Goal: Share content: Share content

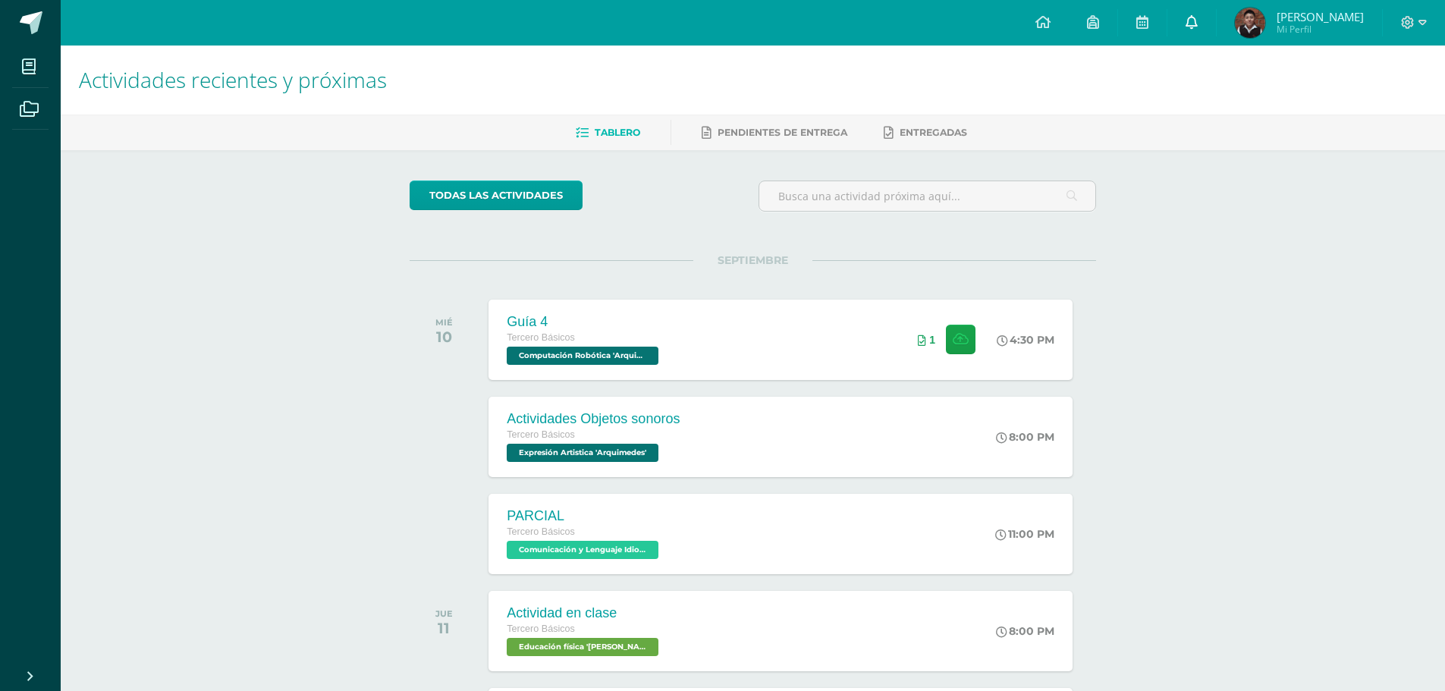
click at [1211, 14] on link at bounding box center [1191, 23] width 49 height 46
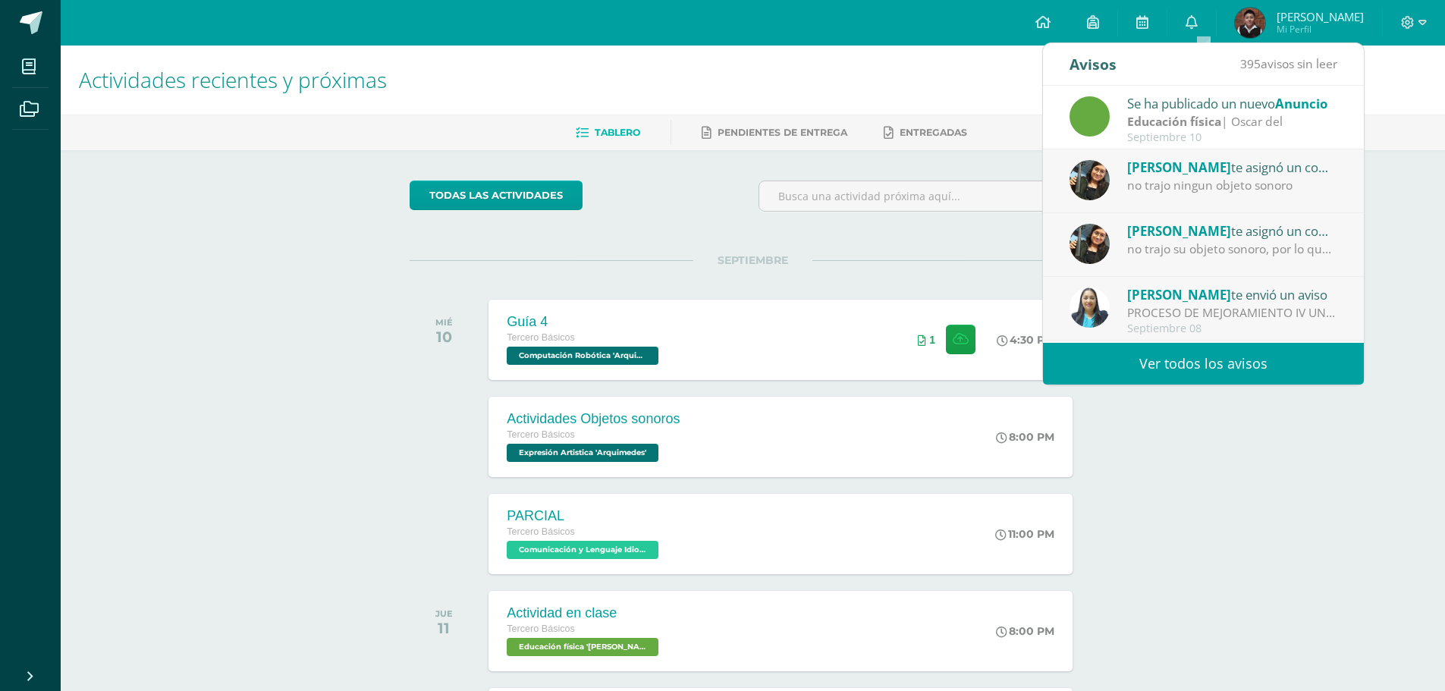
click at [1177, 121] on strong "Educación física" at bounding box center [1174, 121] width 94 height 17
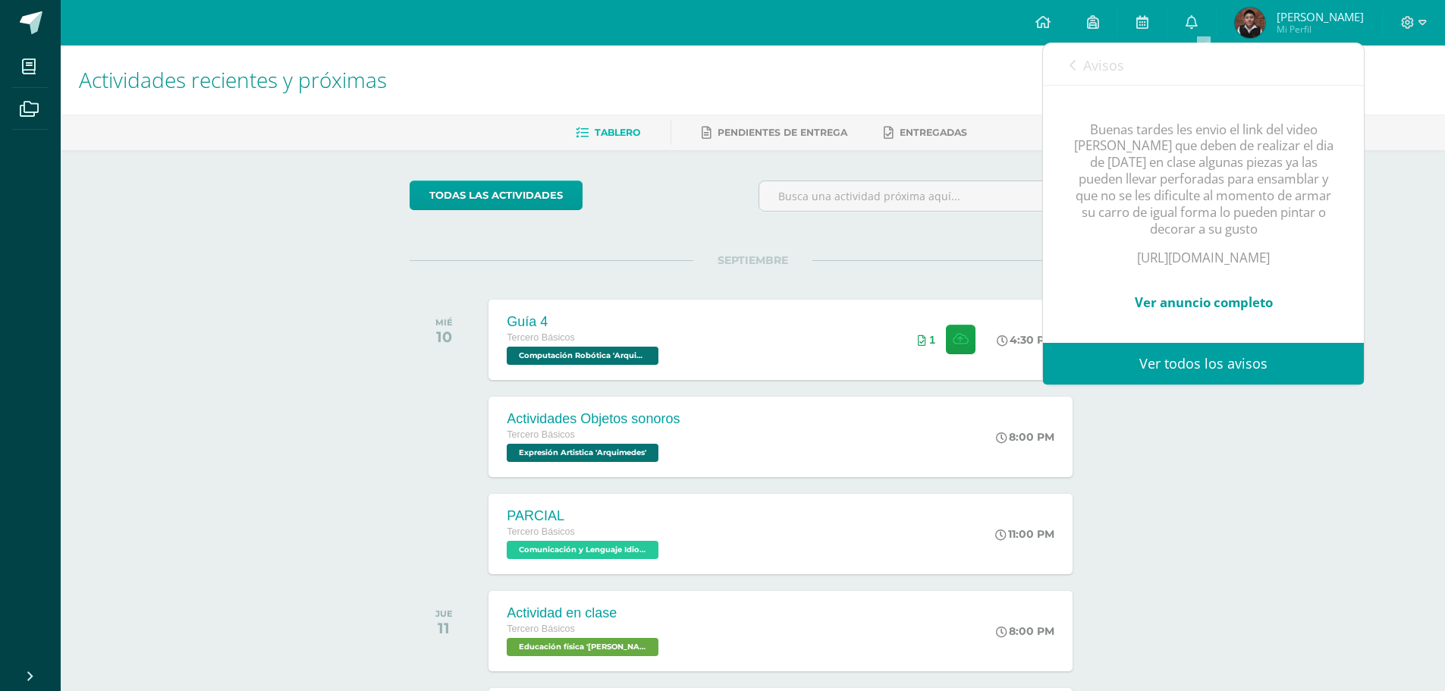
scroll to position [228, 0]
drag, startPoint x: 1107, startPoint y: 221, endPoint x: 1271, endPoint y: 237, distance: 163.9
click at [1271, 250] on p "[URL][DOMAIN_NAME]" at bounding box center [1203, 258] width 260 height 17
click at [1212, 250] on p "[URL][DOMAIN_NAME]" at bounding box center [1203, 258] width 260 height 17
click at [1111, 250] on p "[URL][DOMAIN_NAME]" at bounding box center [1203, 258] width 260 height 17
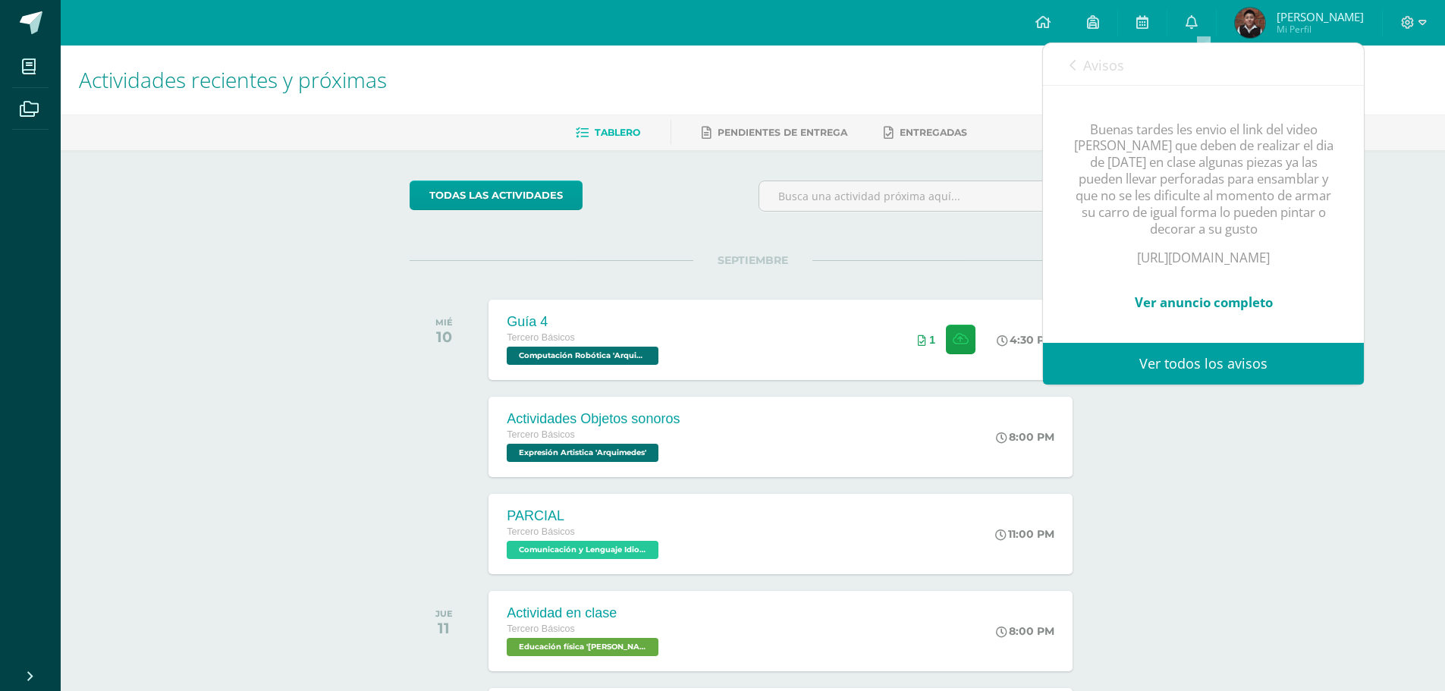
drag, startPoint x: 1105, startPoint y: 224, endPoint x: 1299, endPoint y: 240, distance: 194.1
click at [1299, 250] on p "[URL][DOMAIN_NAME]" at bounding box center [1203, 258] width 260 height 17
copy p "[URL][DOMAIN_NAME]"
click at [1233, 590] on div "Actividades recientes y próximas Tablero Pendientes de entrega Entregadas todas…" at bounding box center [753, 504] width 1384 height 916
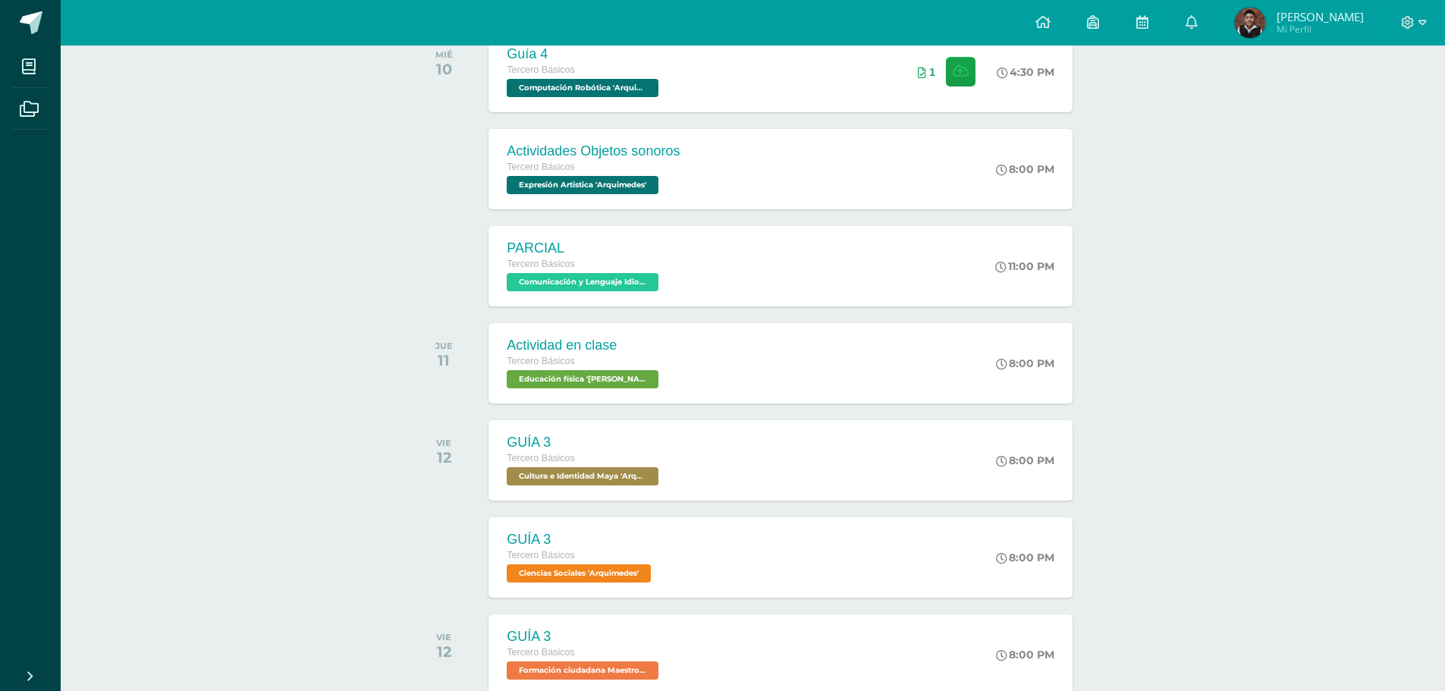
scroll to position [215, 0]
